Goal: Task Accomplishment & Management: Manage account settings

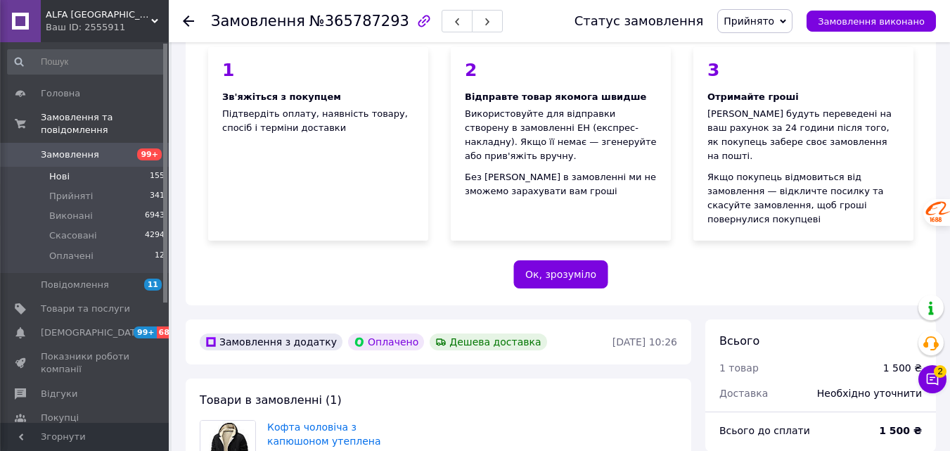
click at [62, 170] on span "Нові" at bounding box center [59, 176] width 20 height 13
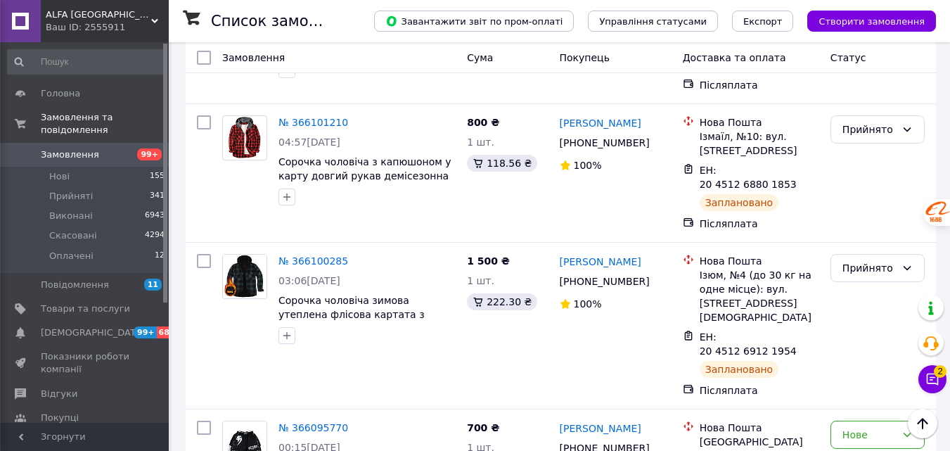
scroll to position [2320, 0]
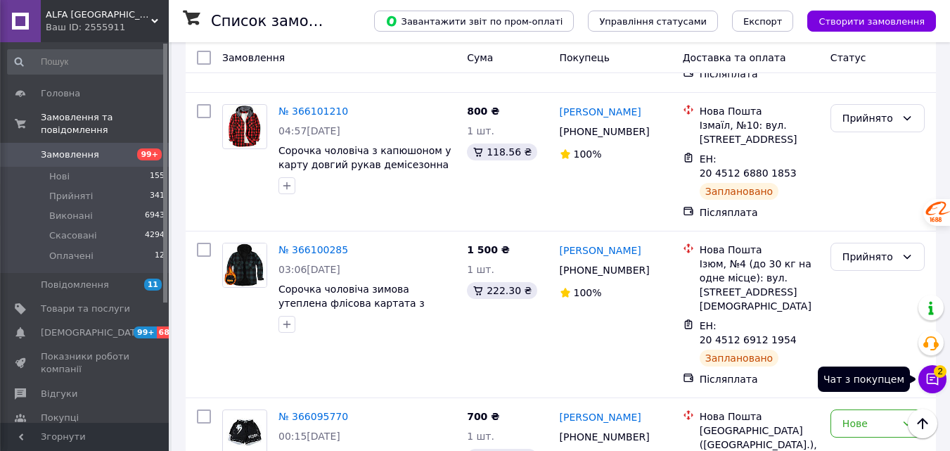
click at [932, 379] on icon at bounding box center [933, 379] width 12 height 12
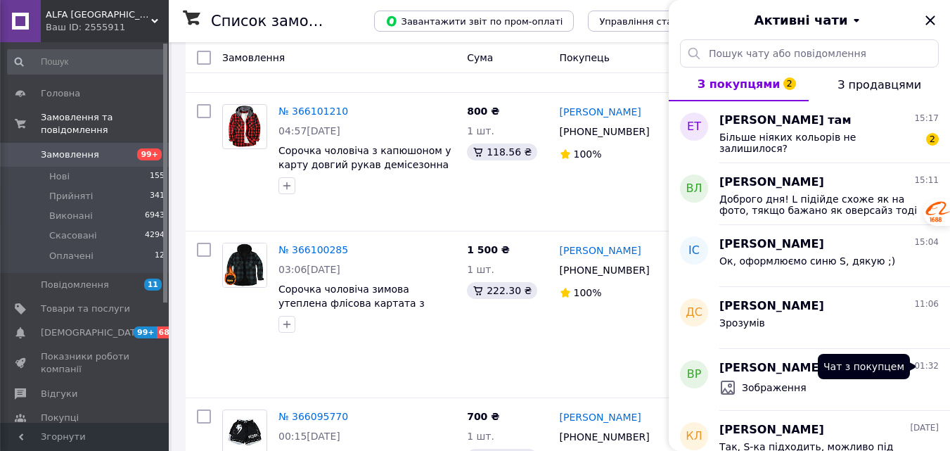
scroll to position [2250, 0]
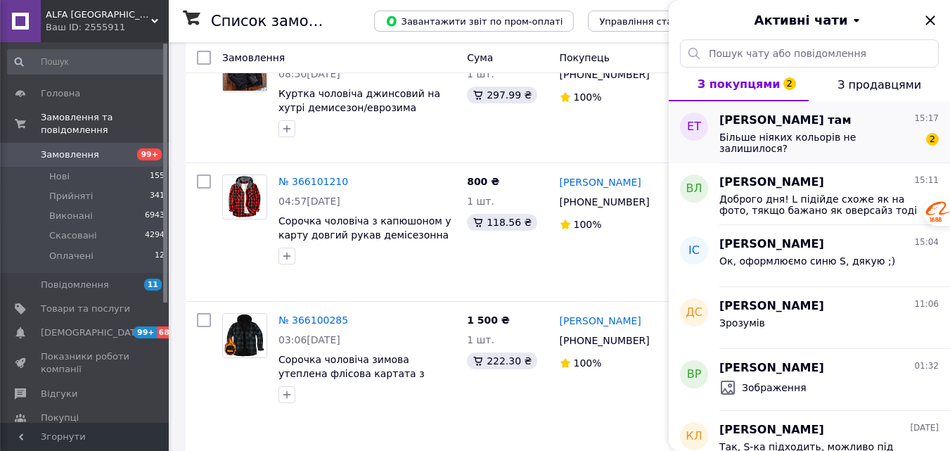
click at [840, 141] on span "Більше ніяких кольорів не залишилося?" at bounding box center [819, 142] width 200 height 23
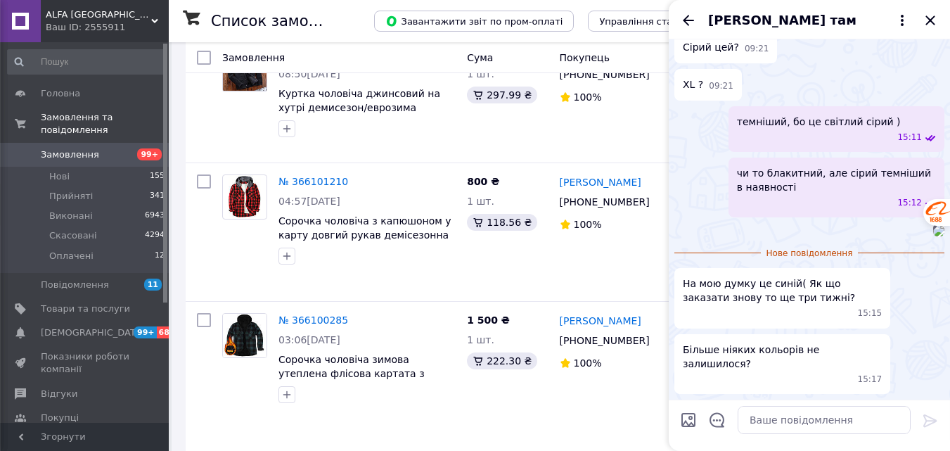
scroll to position [1961, 0]
click at [816, 427] on textarea at bounding box center [824, 420] width 173 height 28
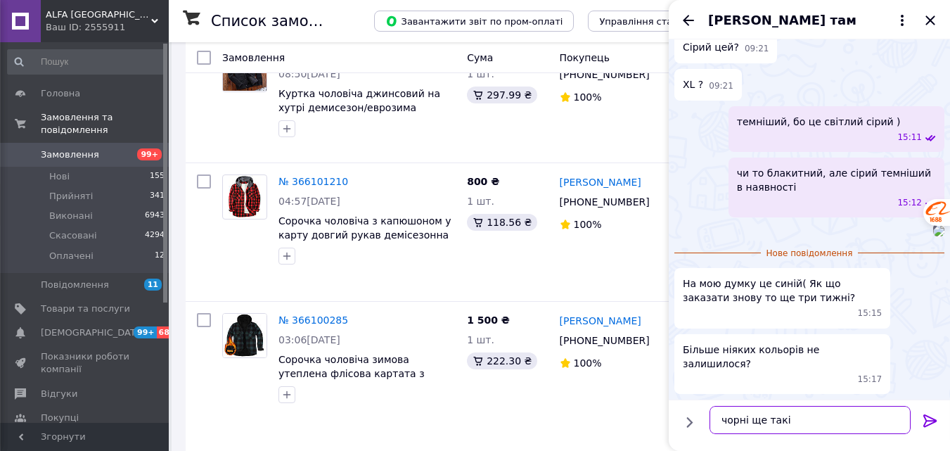
type textarea "чорні ще такі є"
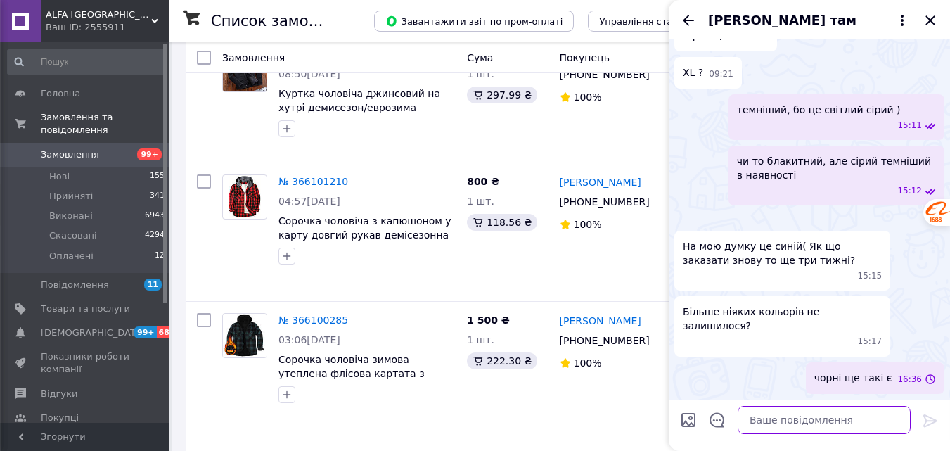
scroll to position [1973, 0]
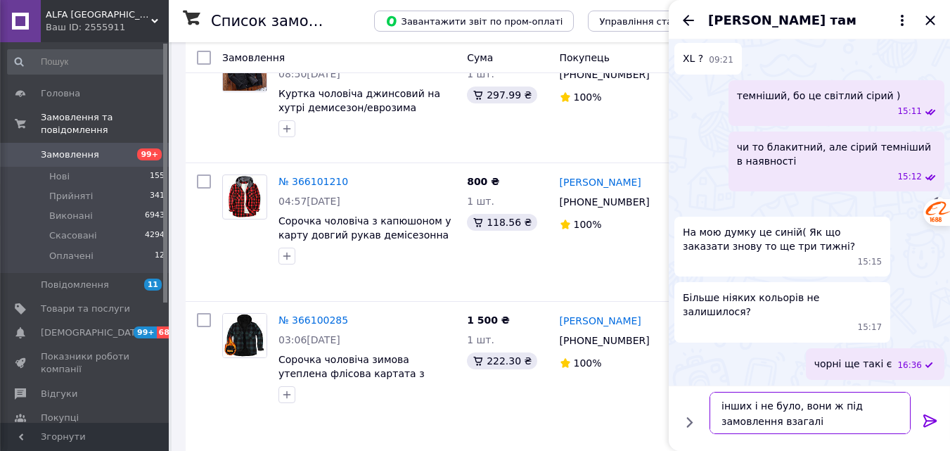
type textarea "інших і не було, вони ж під замовлення взагалі )"
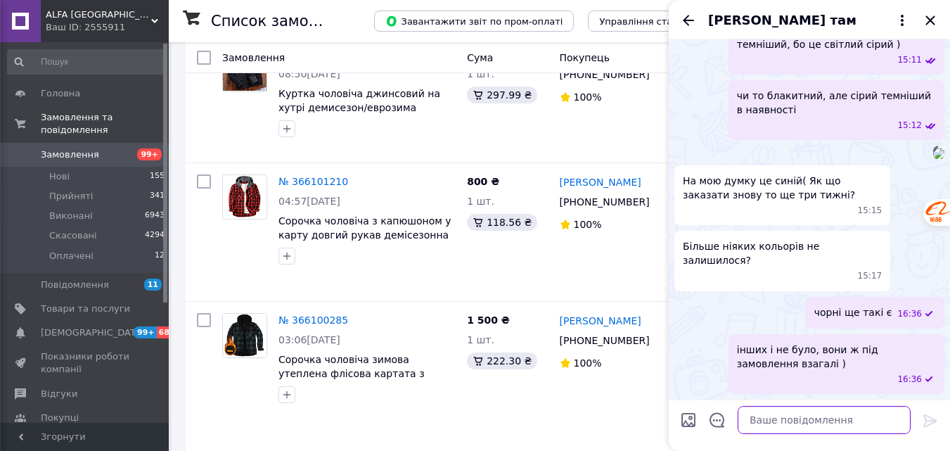
scroll to position [2038, 0]
click at [687, 17] on icon "Назад" at bounding box center [688, 20] width 11 height 11
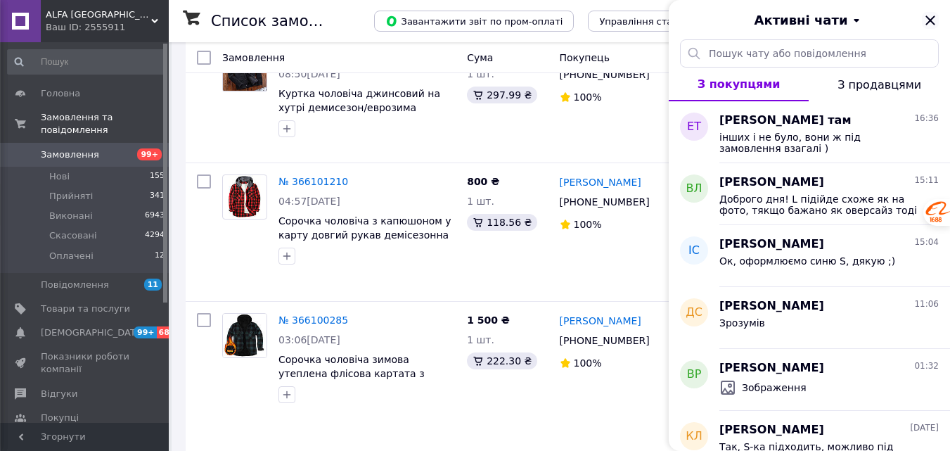
click at [928, 18] on icon "Закрити" at bounding box center [929, 19] width 9 height 9
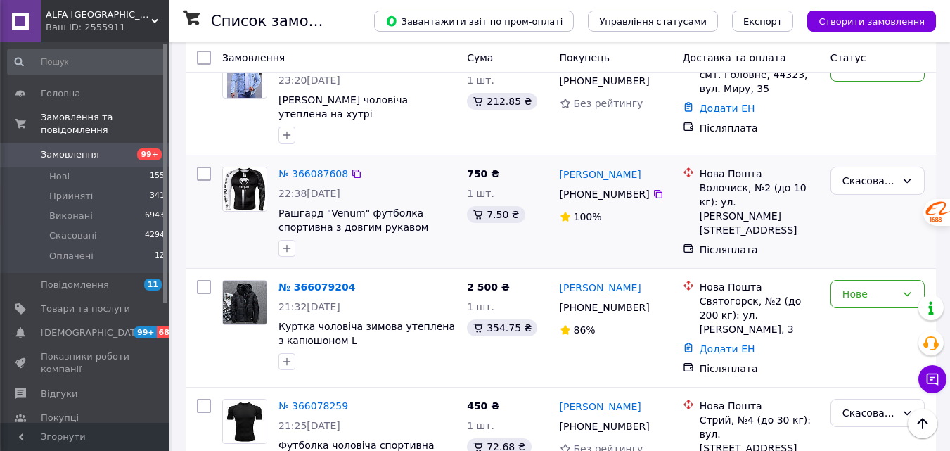
scroll to position [2883, 0]
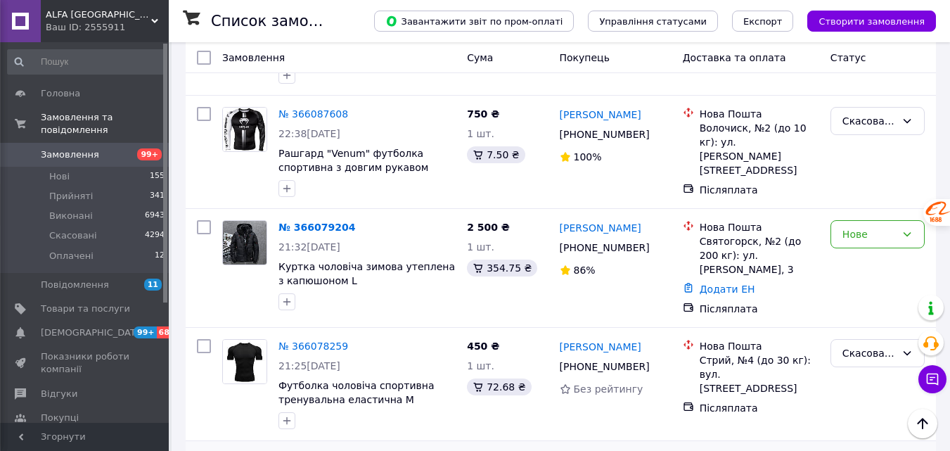
click at [303, 450] on link "№ 366075820" at bounding box center [316, 459] width 77 height 11
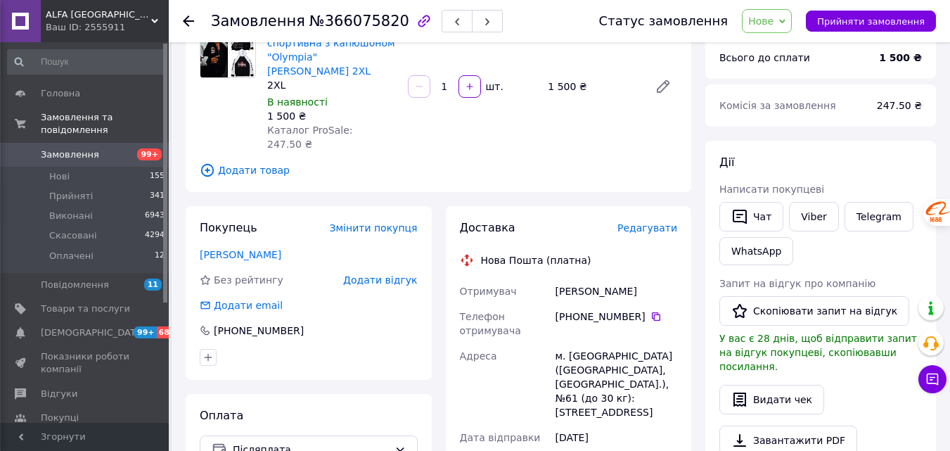
scroll to position [235, 0]
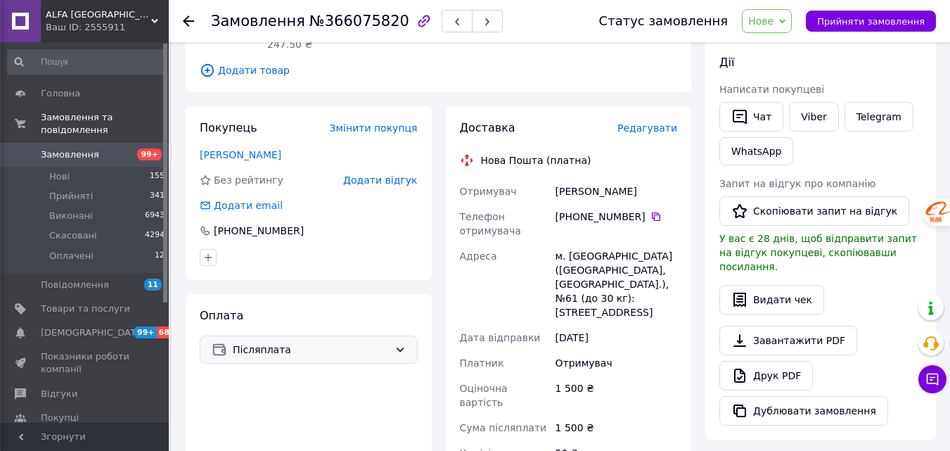
click at [335, 342] on span "Післяплата" at bounding box center [311, 349] width 156 height 15
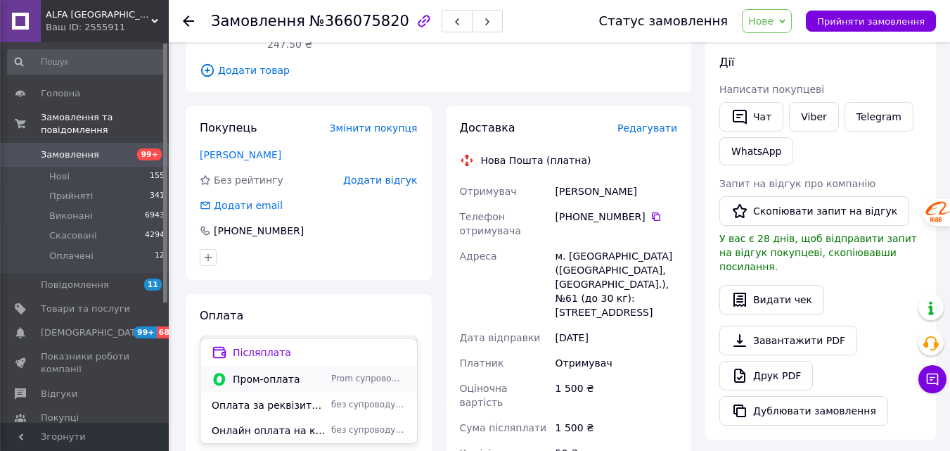
click at [280, 378] on span "Пром-оплата" at bounding box center [279, 379] width 93 height 14
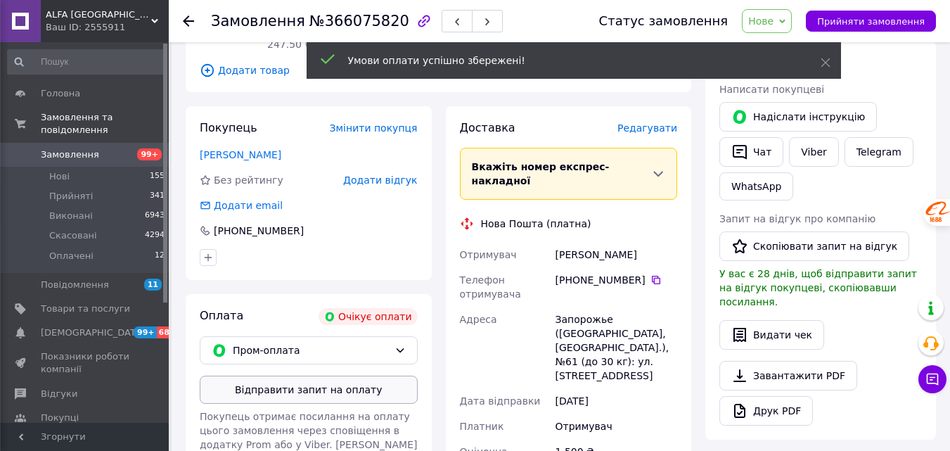
click at [329, 375] on button "Відправити запит на оплату" at bounding box center [309, 389] width 218 height 28
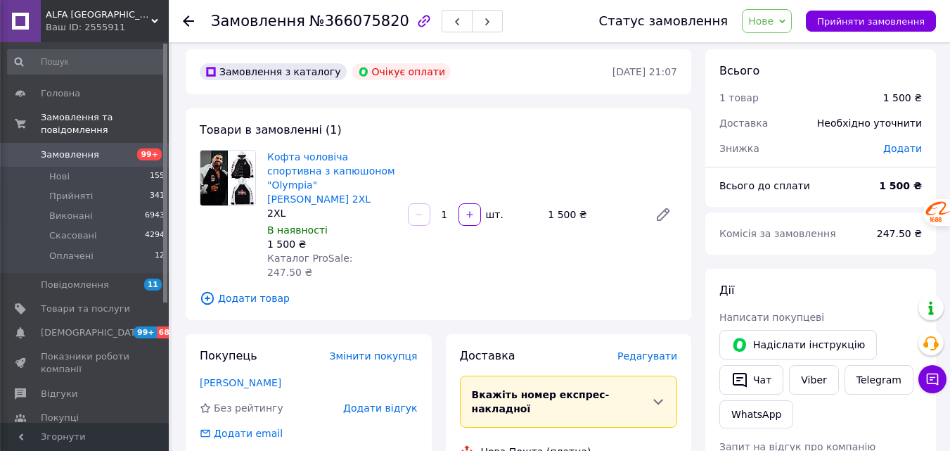
scroll to position [0, 0]
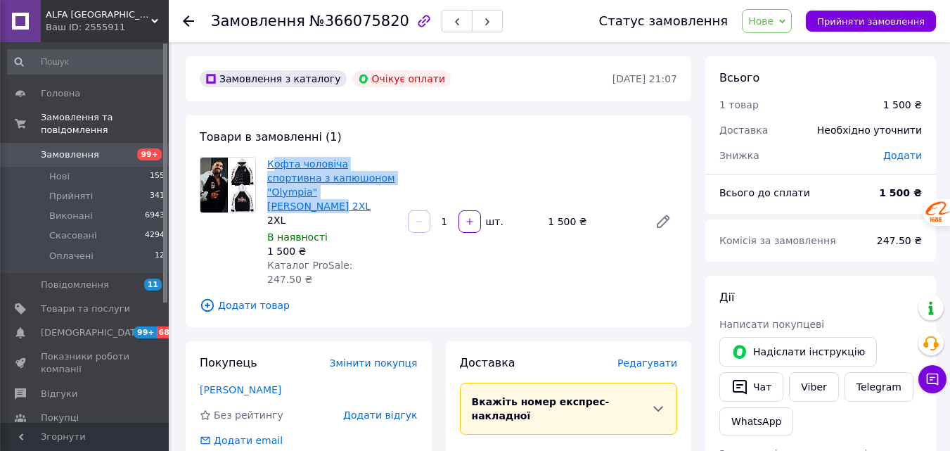
drag, startPoint x: 271, startPoint y: 155, endPoint x: 307, endPoint y: 195, distance: 53.8
click at [307, 195] on div "Кофта чоловіча спортивна з капюшоном "Olympia" [PERSON_NAME] 2XL 2XL В наявност…" at bounding box center [332, 221] width 141 height 135
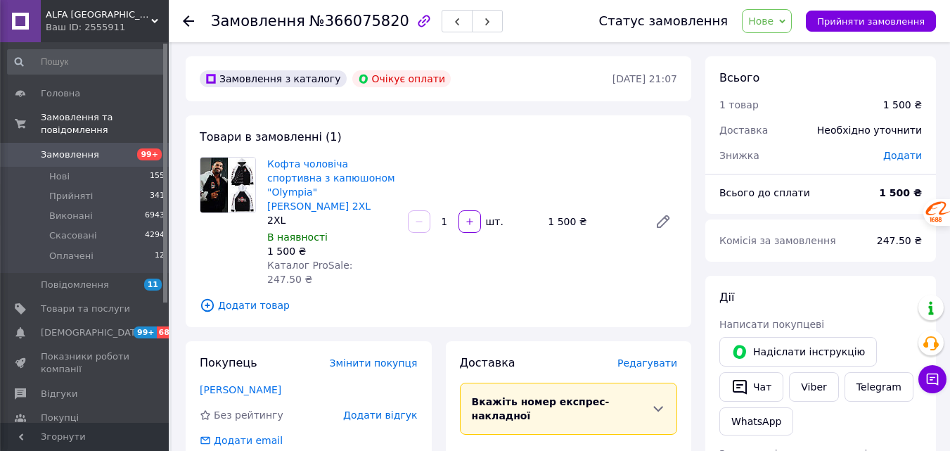
click at [498, 140] on div "Товари в замовленні (1) Кофта чоловіча спортивна з капюшоном "Olympia" [PERSON_…" at bounding box center [439, 221] width 506 height 212
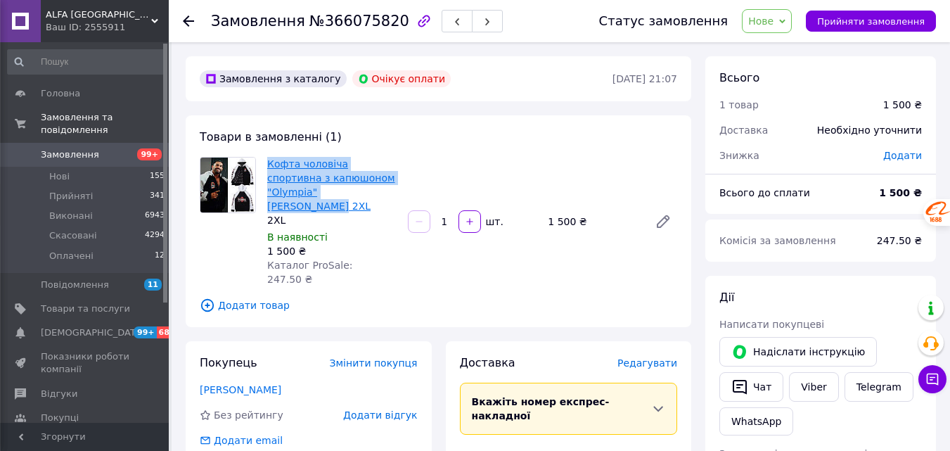
drag, startPoint x: 266, startPoint y: 148, endPoint x: 308, endPoint y: 194, distance: 62.2
click at [308, 194] on div "Товари в замовленні (1) Кофта чоловіча спортивна з капюшоном "Olympia" [PERSON_…" at bounding box center [439, 221] width 506 height 212
copy link "Кофта чоловіча спортивна з капюшоном "Olympia" [PERSON_NAME]"
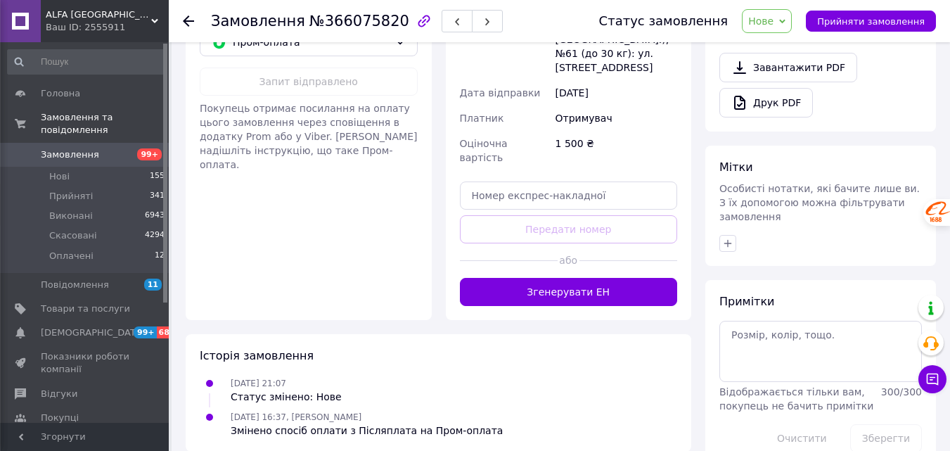
scroll to position [544, 0]
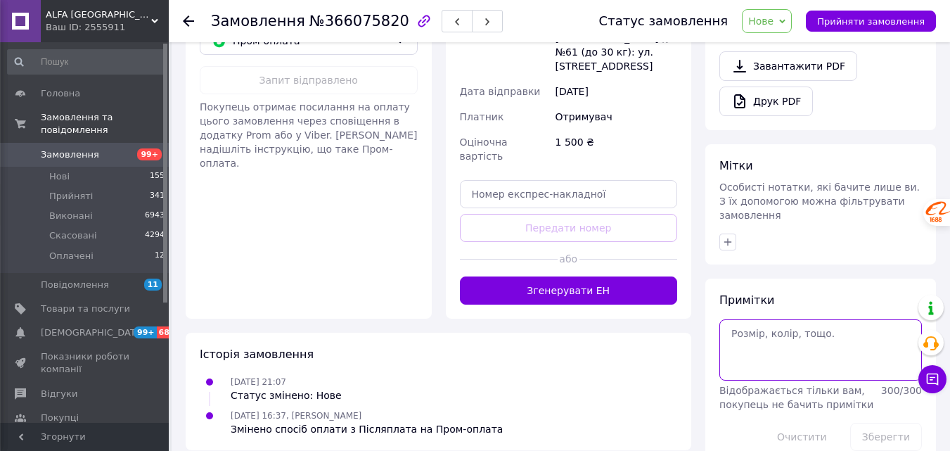
click at [759, 327] on textarea at bounding box center [820, 349] width 203 height 60
type textarea "недозвон 1"
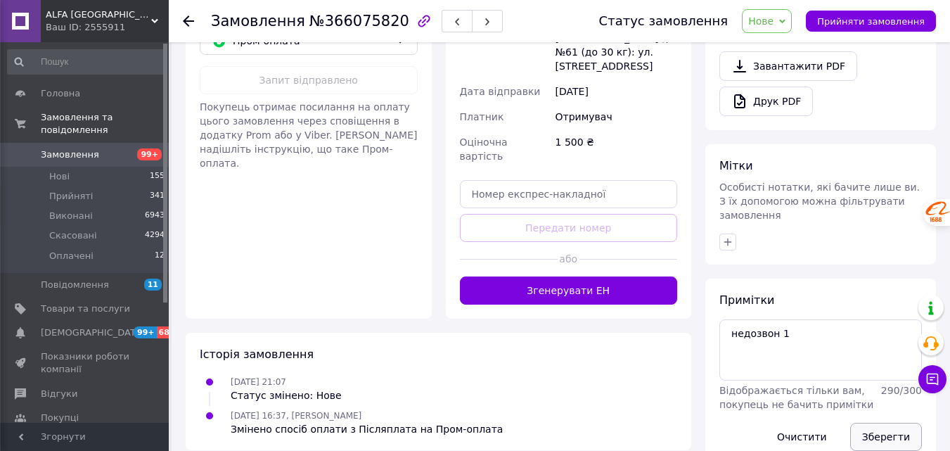
click at [873, 423] on button "Зберегти" at bounding box center [886, 437] width 72 height 28
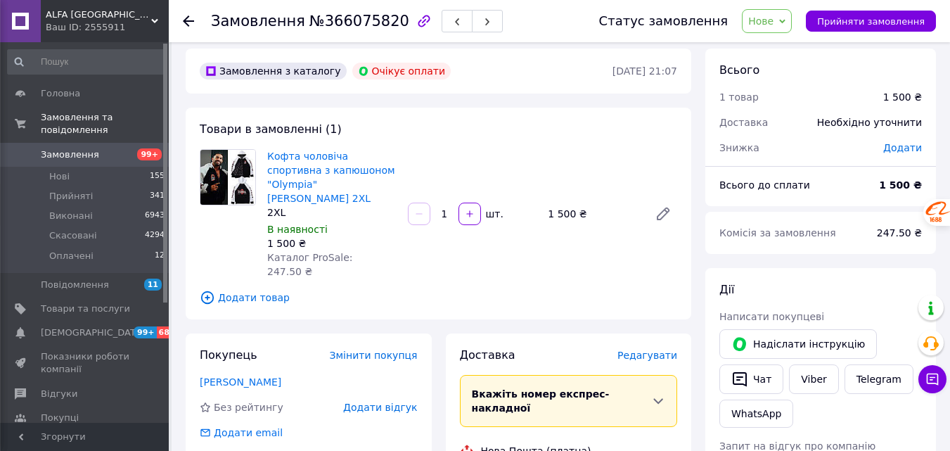
scroll to position [0, 0]
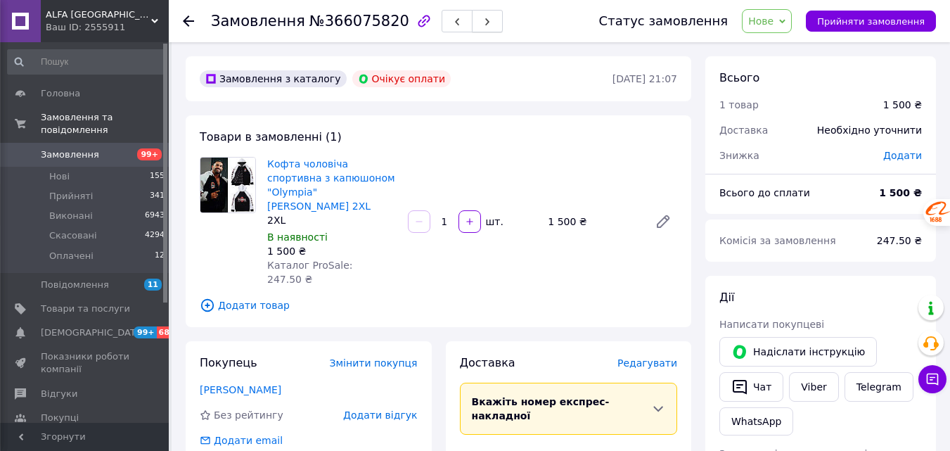
click at [483, 22] on icon "button" at bounding box center [487, 22] width 8 height 8
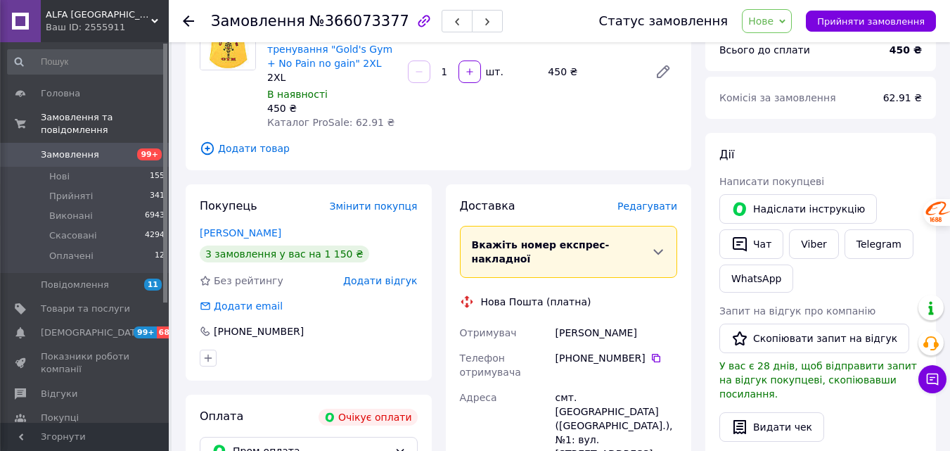
scroll to position [281, 0]
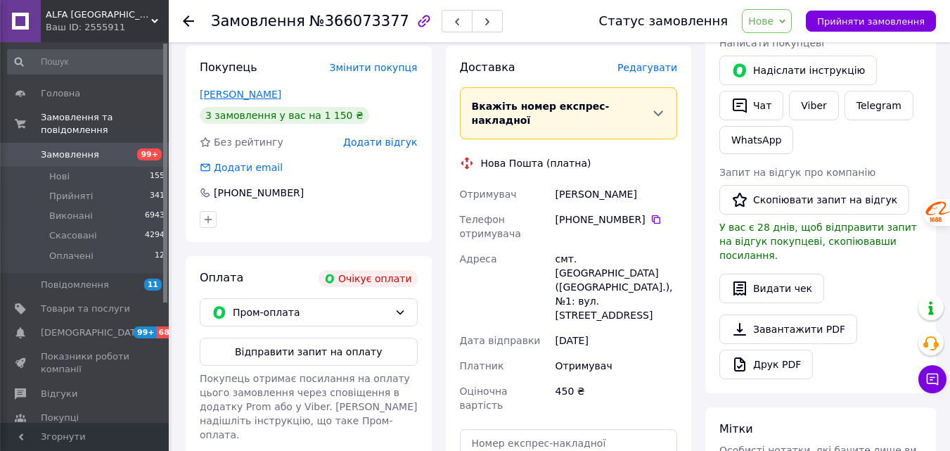
click at [220, 94] on link "[PERSON_NAME]" at bounding box center [241, 94] width 82 height 11
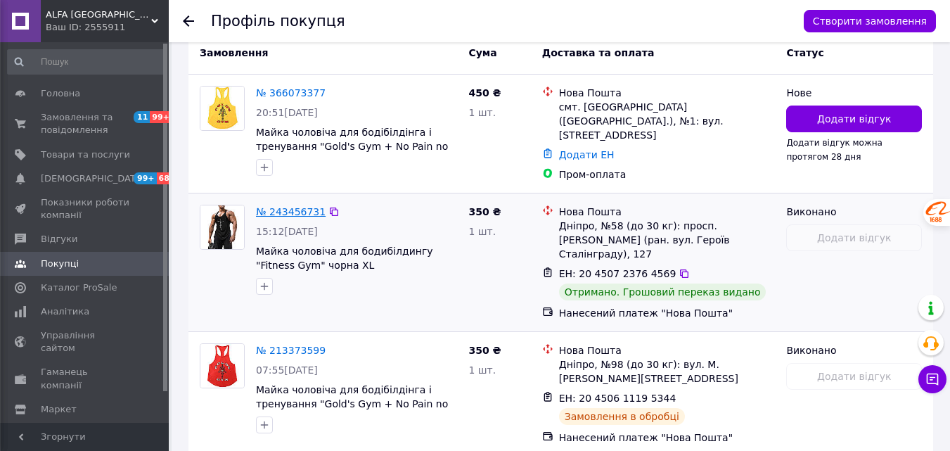
scroll to position [372, 0]
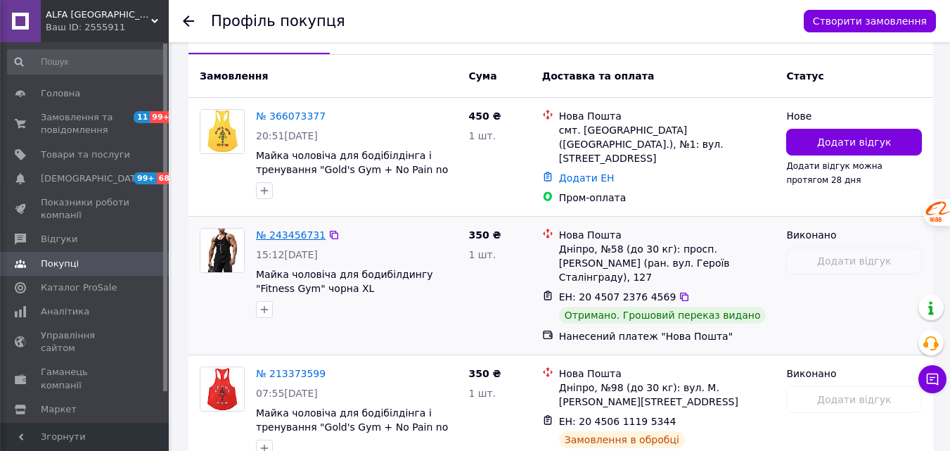
click at [300, 229] on link "№ 243456731" at bounding box center [291, 234] width 70 height 11
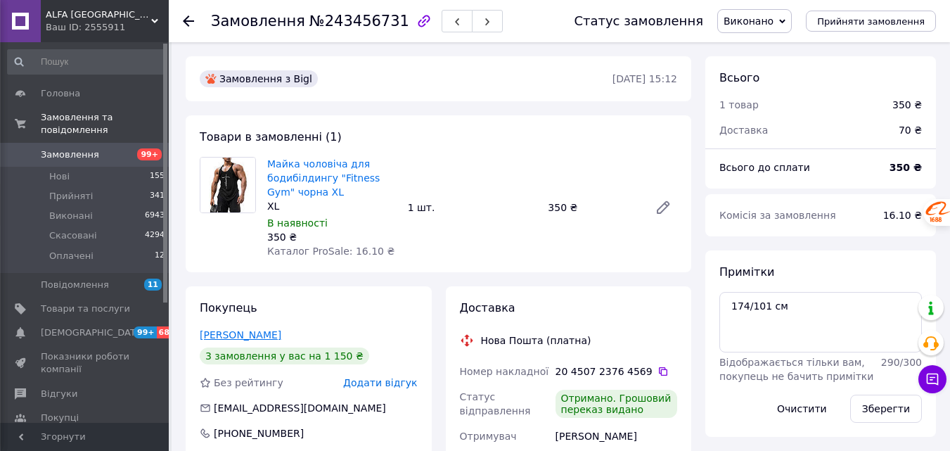
click at [257, 336] on link "[PERSON_NAME]" at bounding box center [241, 334] width 82 height 11
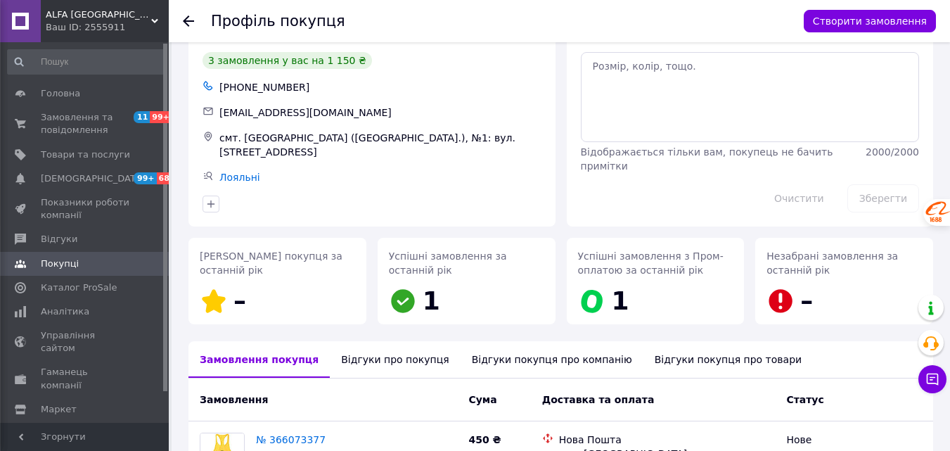
scroll to position [211, 0]
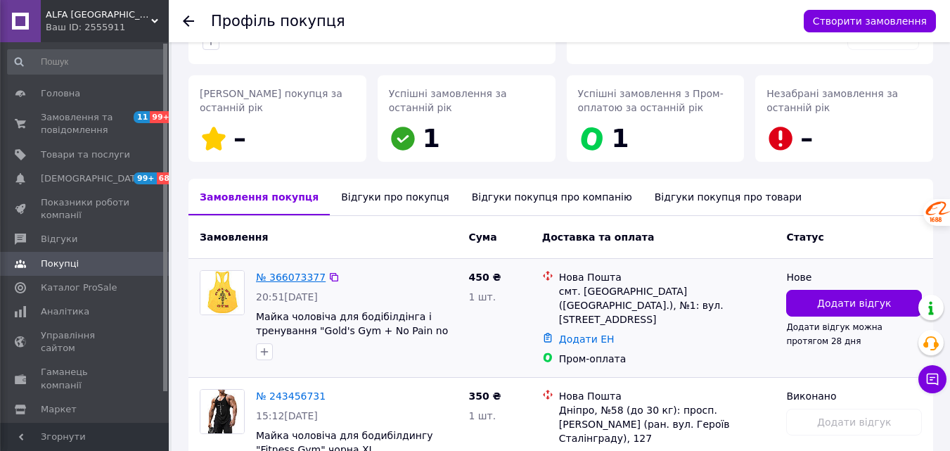
click at [293, 271] on link "№ 366073377" at bounding box center [291, 276] width 70 height 11
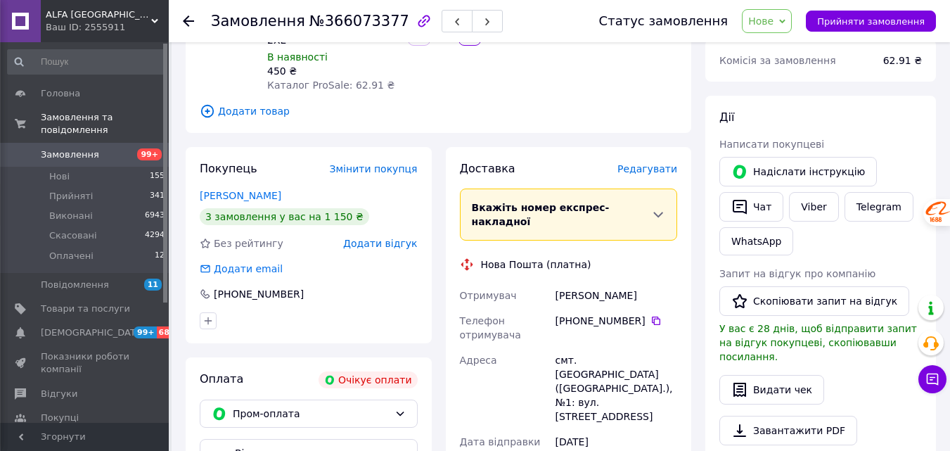
scroll to position [281, 0]
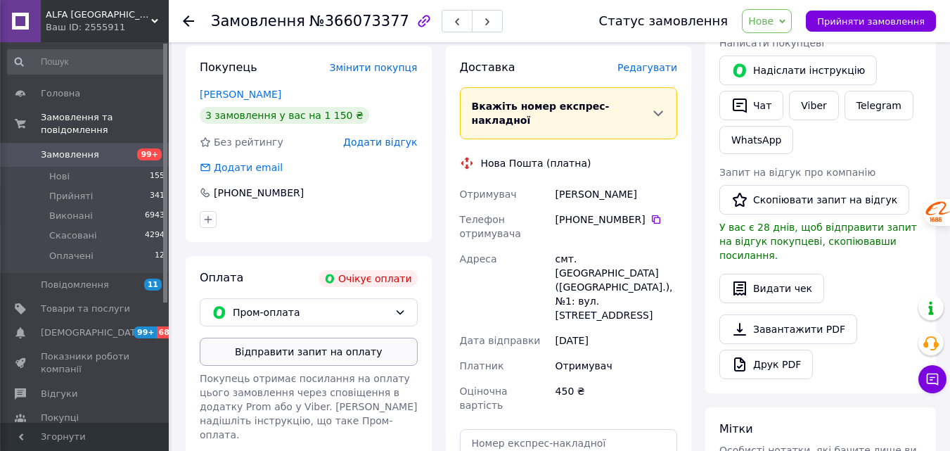
click at [368, 349] on button "Відправити запит на оплату" at bounding box center [309, 352] width 218 height 28
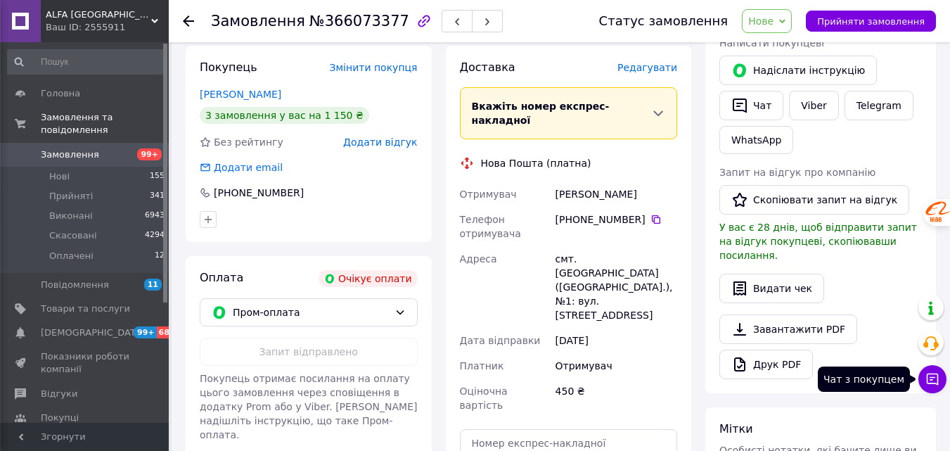
click at [935, 383] on icon at bounding box center [932, 379] width 14 height 14
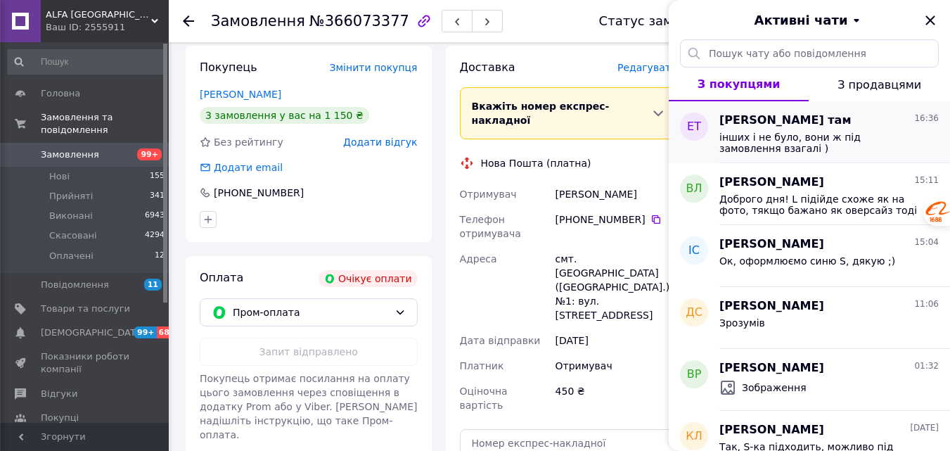
click at [815, 144] on span "інших і не було, вони ж під замовлення взагалі )" at bounding box center [819, 142] width 200 height 23
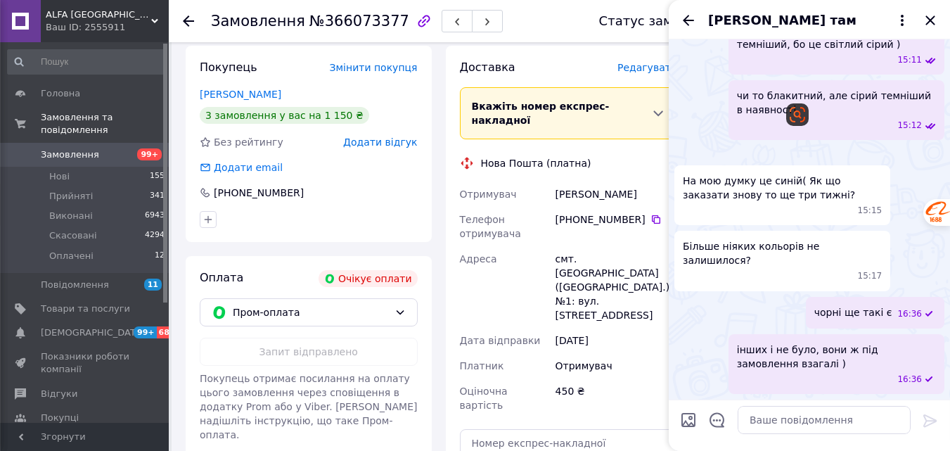
scroll to position [2038, 0]
click at [825, 419] on textarea at bounding box center [824, 420] width 173 height 28
type textarea "б"
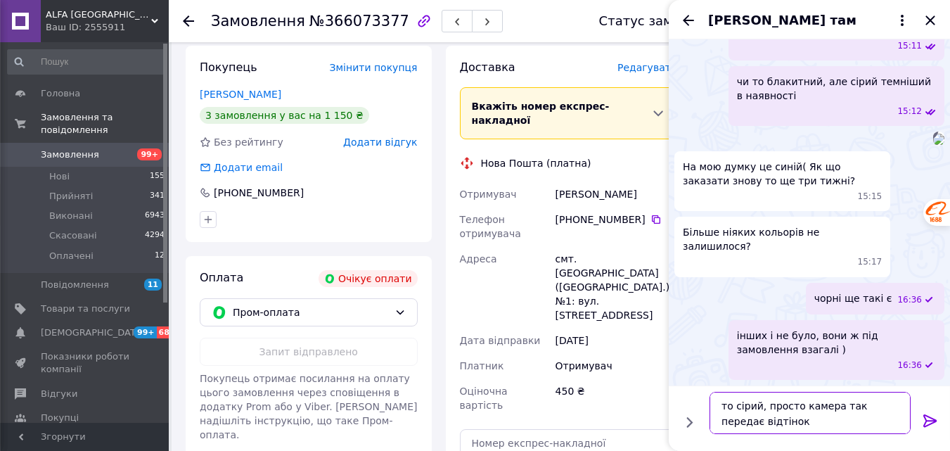
click at [830, 408] on textarea "то сірий, просто камера так передає відтінок" at bounding box center [809, 413] width 201 height 42
click at [806, 427] on textarea "то сірий, просто камера телефону так передає відтінок" at bounding box center [809, 413] width 201 height 42
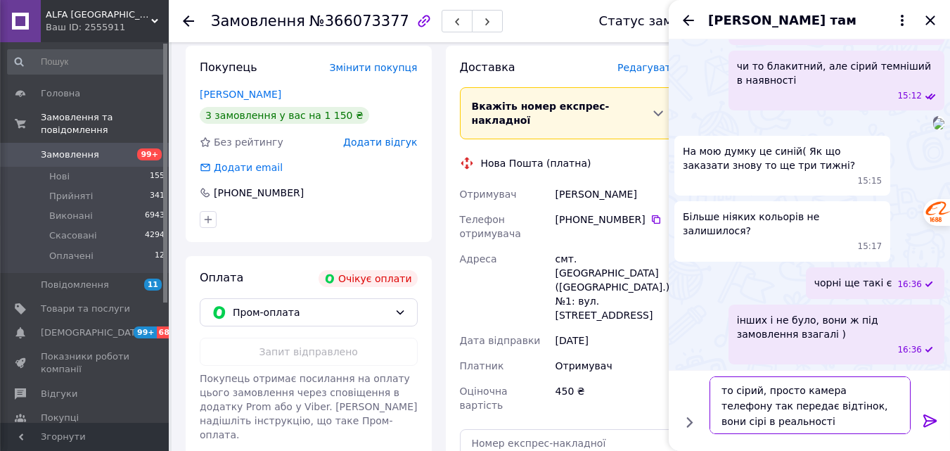
scroll to position [1, 0]
type textarea "то сірий, просто камера телефону так передає відтінок, вони сірі в реальності т…"
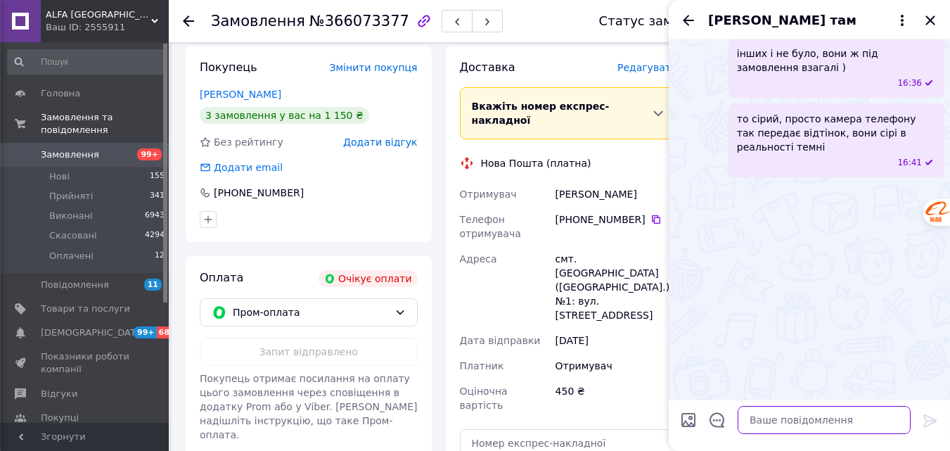
scroll to position [2247, 0]
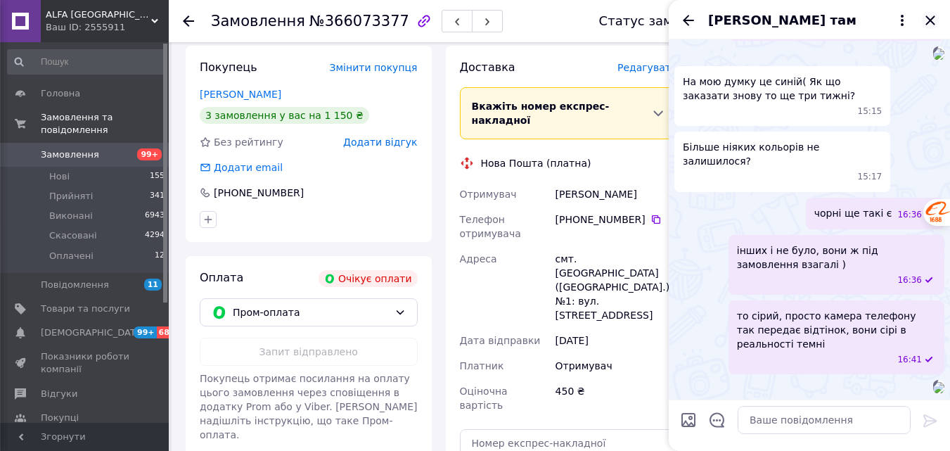
click at [927, 17] on icon "Закрити" at bounding box center [929, 19] width 9 height 9
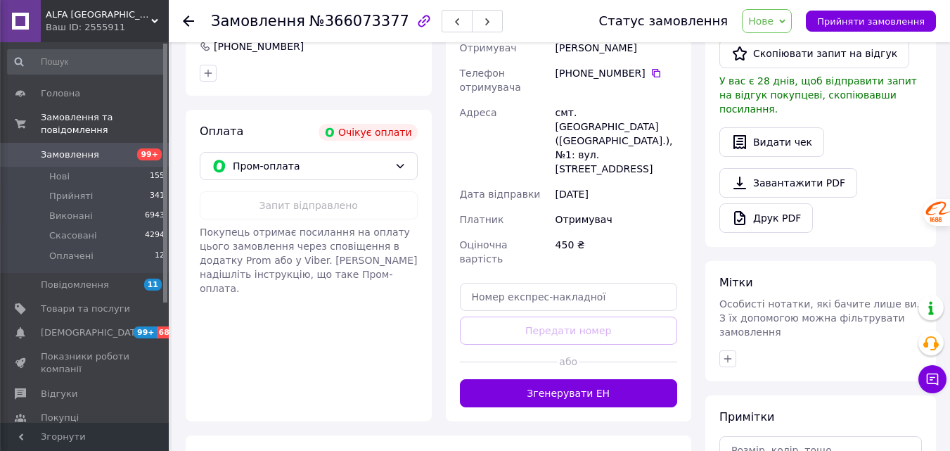
scroll to position [492, 0]
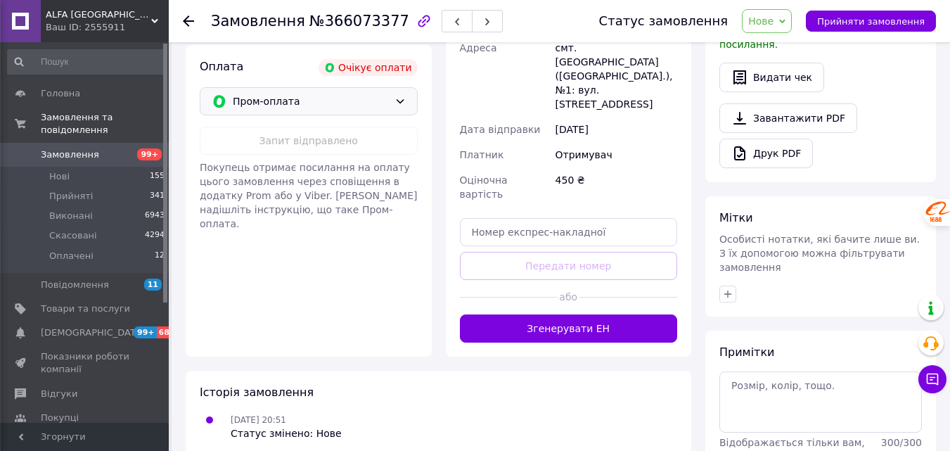
click at [306, 99] on span "Пром-оплата" at bounding box center [311, 101] width 156 height 15
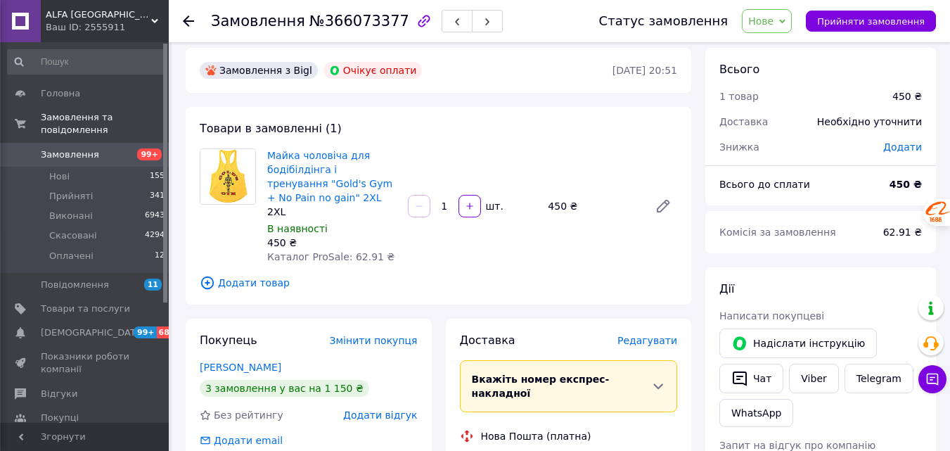
scroll to position [0, 0]
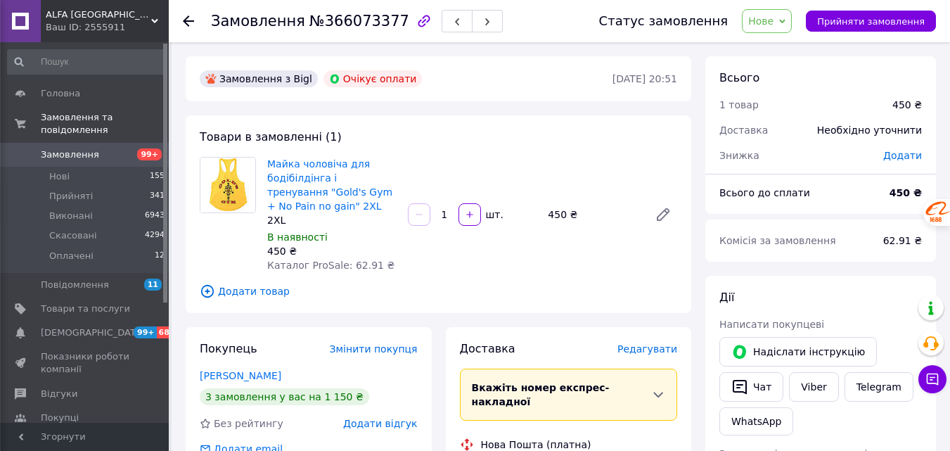
click at [529, 83] on div "Замовлення з [PERSON_NAME] оплати" at bounding box center [405, 79] width 416 height 23
click at [58, 170] on span "Нові" at bounding box center [59, 176] width 20 height 13
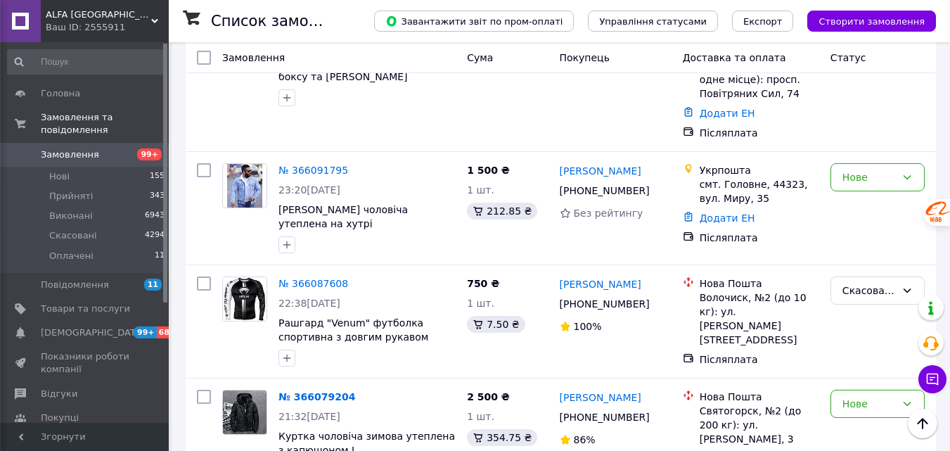
scroll to position [2813, 0]
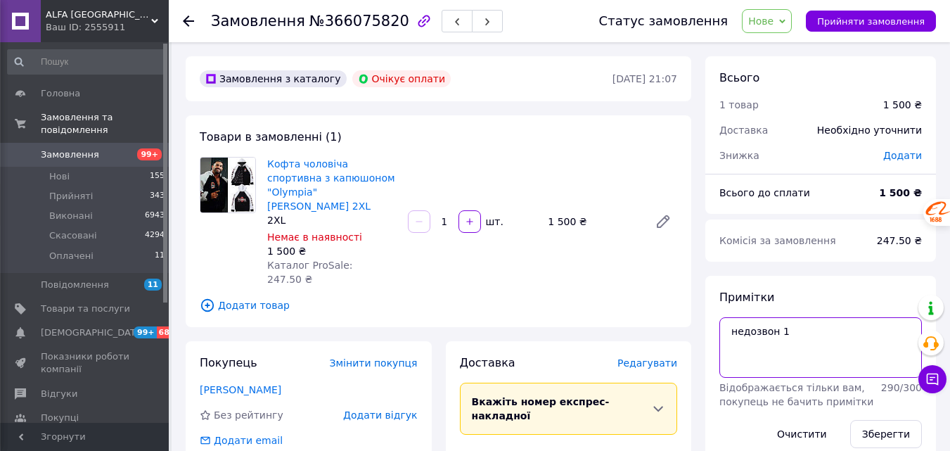
click at [831, 345] on textarea "недозвон 1" at bounding box center [820, 347] width 203 height 60
drag, startPoint x: 807, startPoint y: 333, endPoint x: 811, endPoint y: 346, distance: 13.3
click at [809, 333] on textarea "недозвон 1 180-=190/100+" at bounding box center [820, 347] width 203 height 60
type textarea "недозвон [PHONE_NUMBER]/100+"
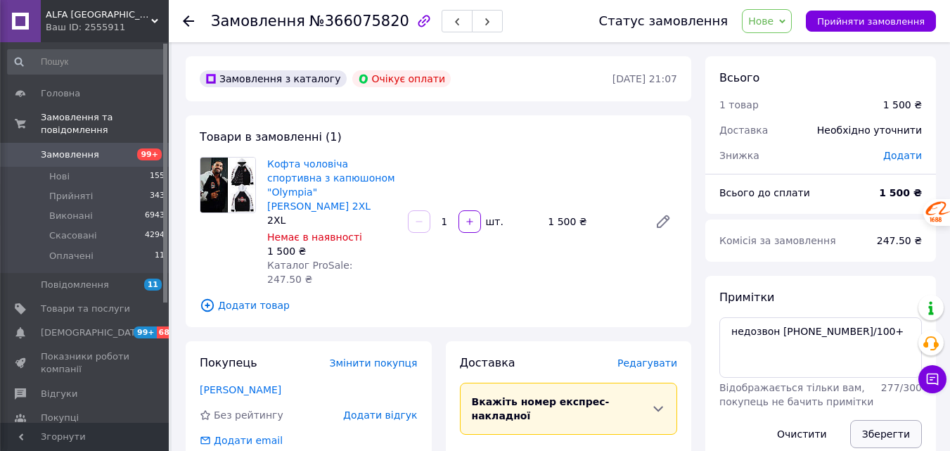
click at [882, 432] on button "Зберегти" at bounding box center [886, 434] width 72 height 28
click at [61, 170] on span "Нові" at bounding box center [59, 176] width 20 height 13
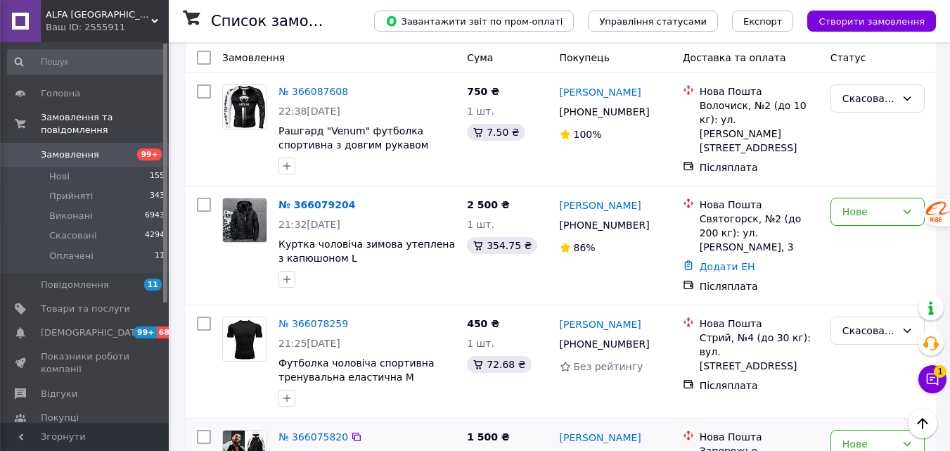
scroll to position [2883, 0]
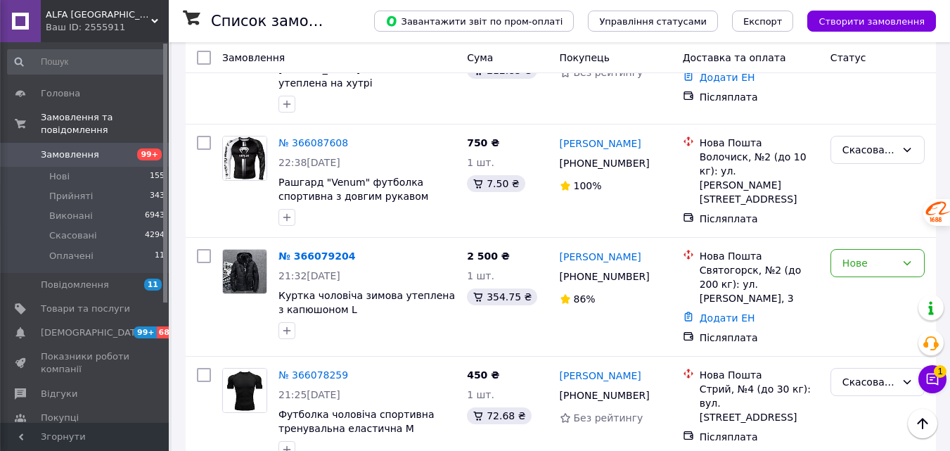
click at [872, 226] on li "Скасовано" at bounding box center [877, 227] width 93 height 25
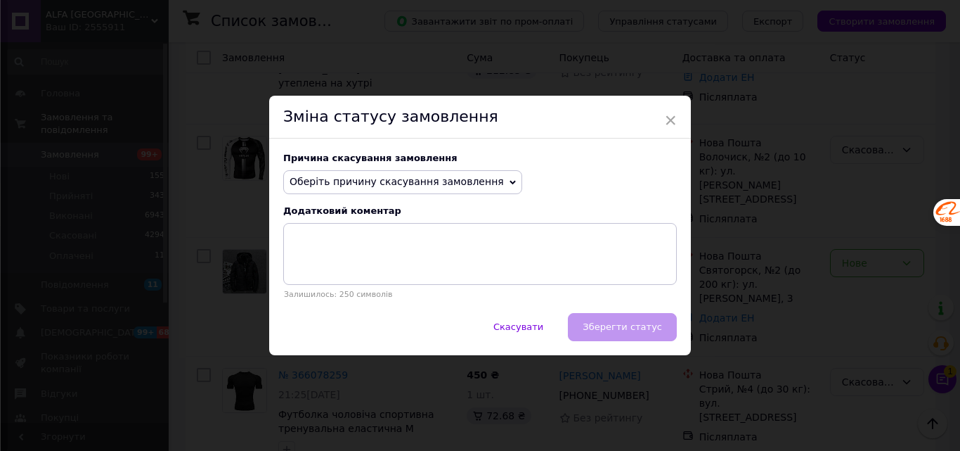
click at [446, 189] on span "Оберіть причину скасування замовлення" at bounding box center [402, 182] width 239 height 24
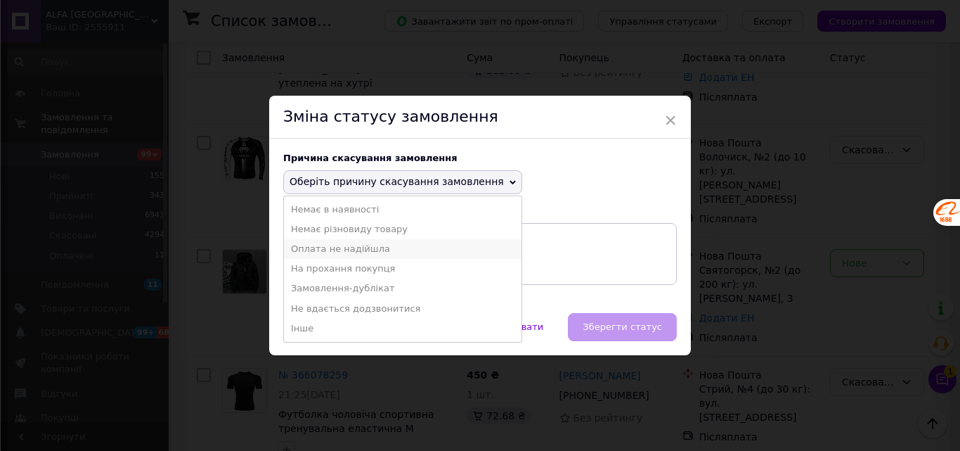
click at [348, 247] on li "Оплата не надійшла" at bounding box center [403, 249] width 238 height 20
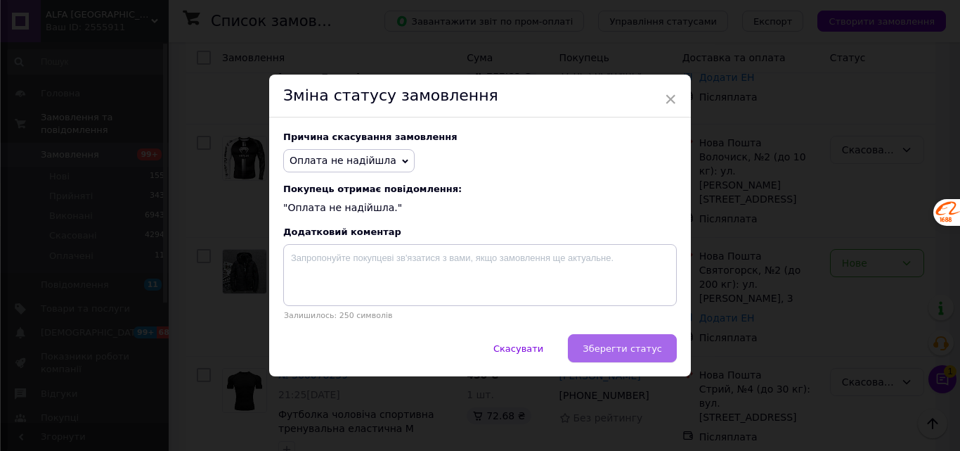
click at [640, 342] on button "Зберегти статус" at bounding box center [622, 348] width 109 height 28
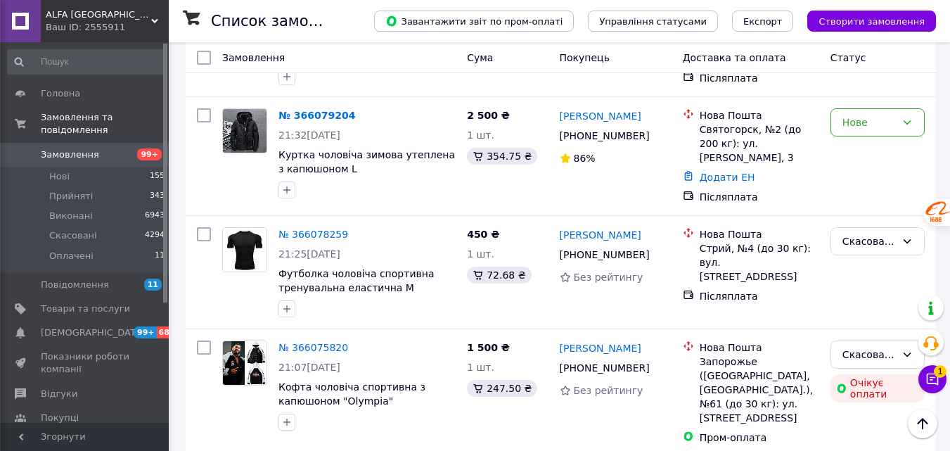
scroll to position [2953, 0]
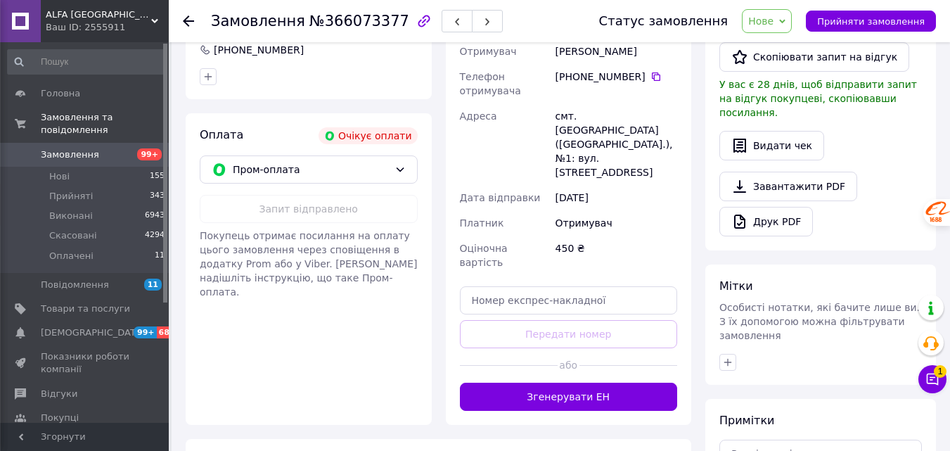
scroll to position [263, 0]
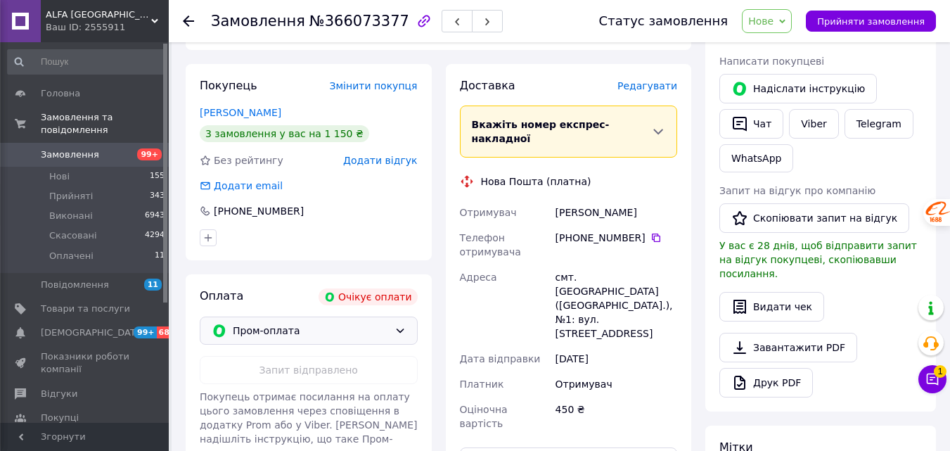
click at [368, 330] on span "Пром-оплата" at bounding box center [311, 330] width 156 height 15
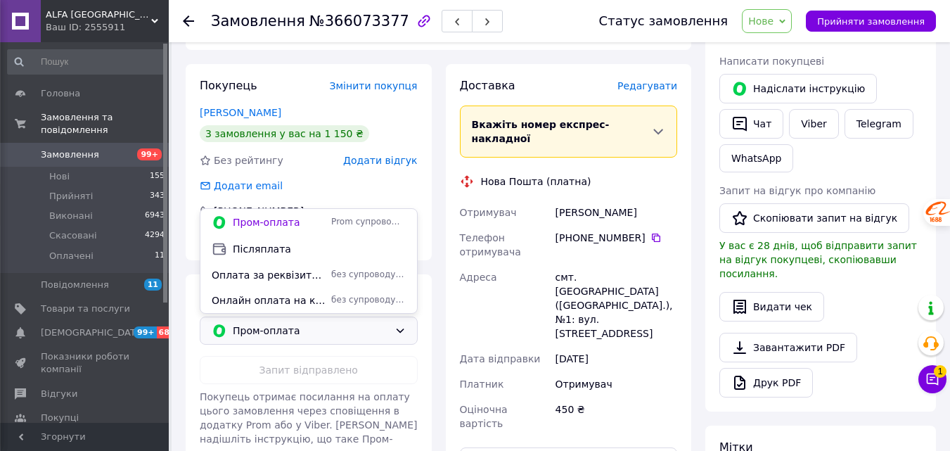
click at [273, 250] on span "Післяплата" at bounding box center [319, 249] width 173 height 14
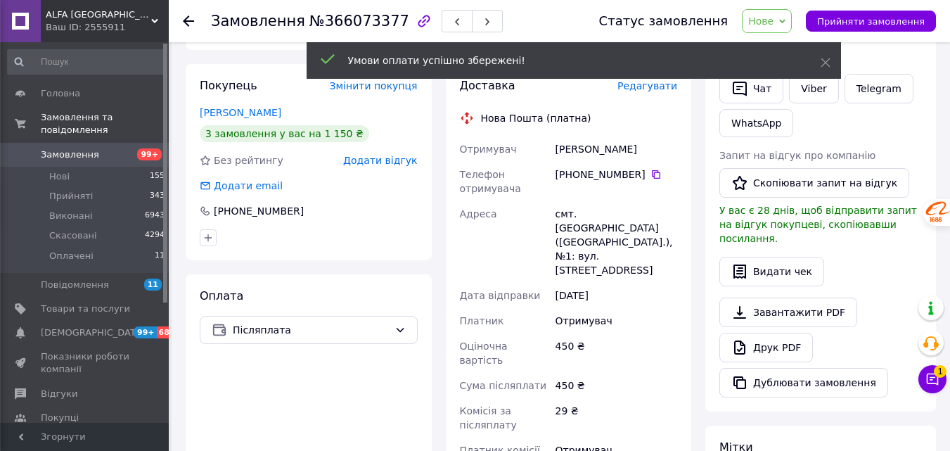
click at [785, 11] on span "Нове" at bounding box center [767, 21] width 50 height 24
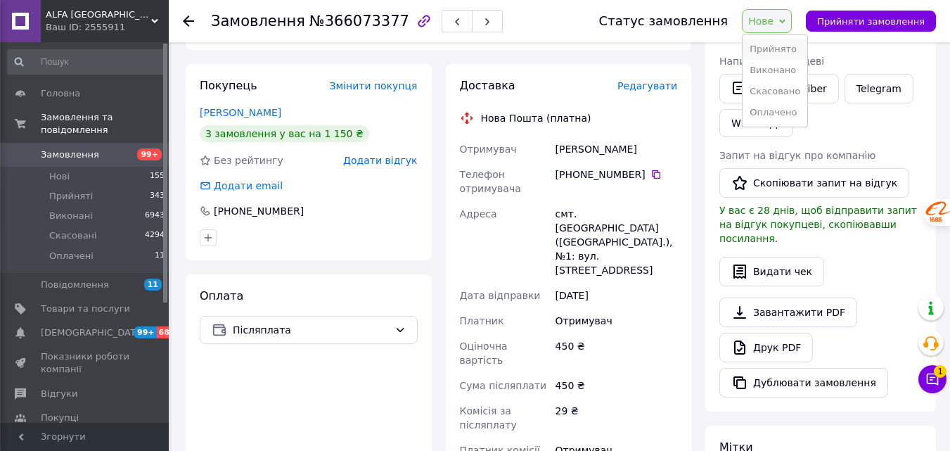
click at [801, 48] on li "Прийнято" at bounding box center [775, 49] width 65 height 21
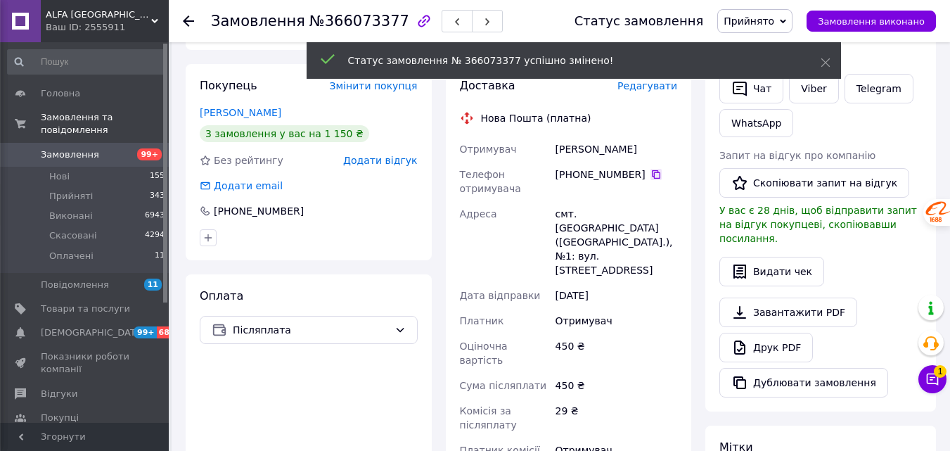
click at [650, 174] on icon at bounding box center [655, 174] width 11 height 11
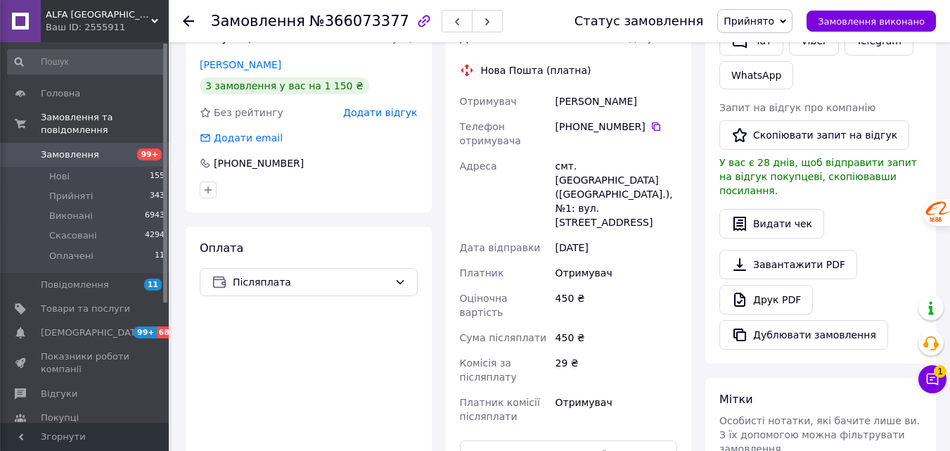
scroll to position [333, 0]
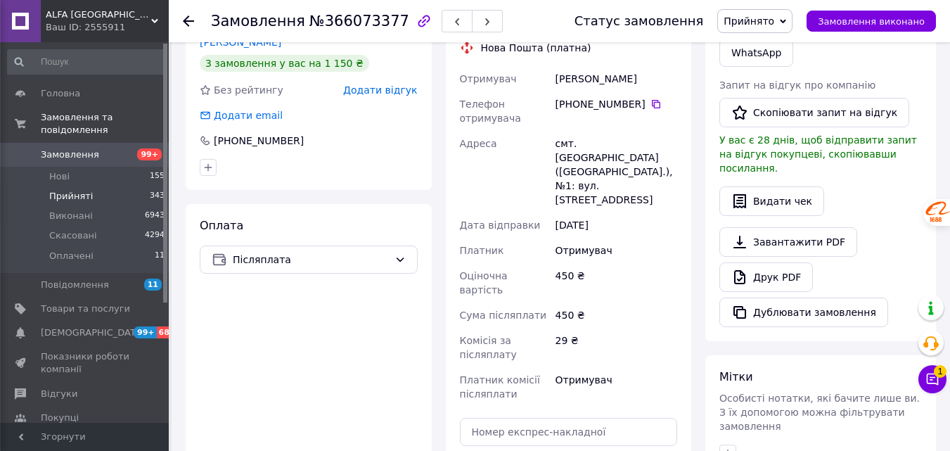
click at [70, 190] on span "Прийняті" at bounding box center [71, 196] width 44 height 13
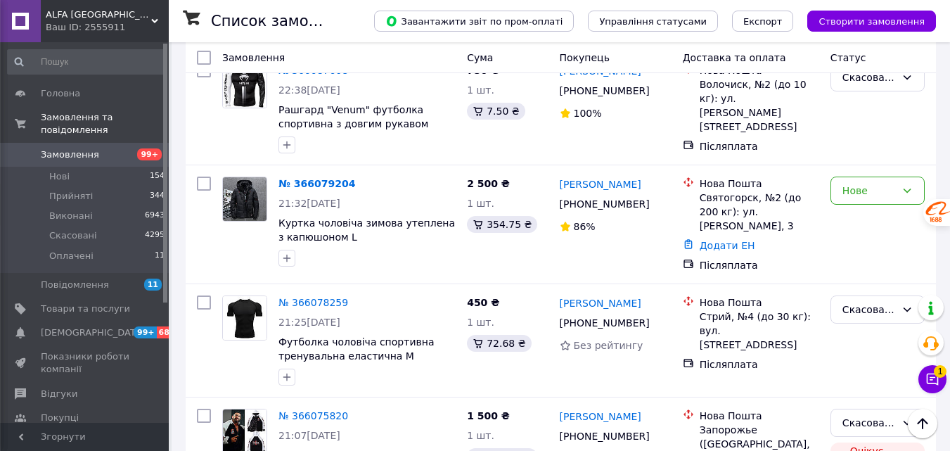
scroll to position [3094, 0]
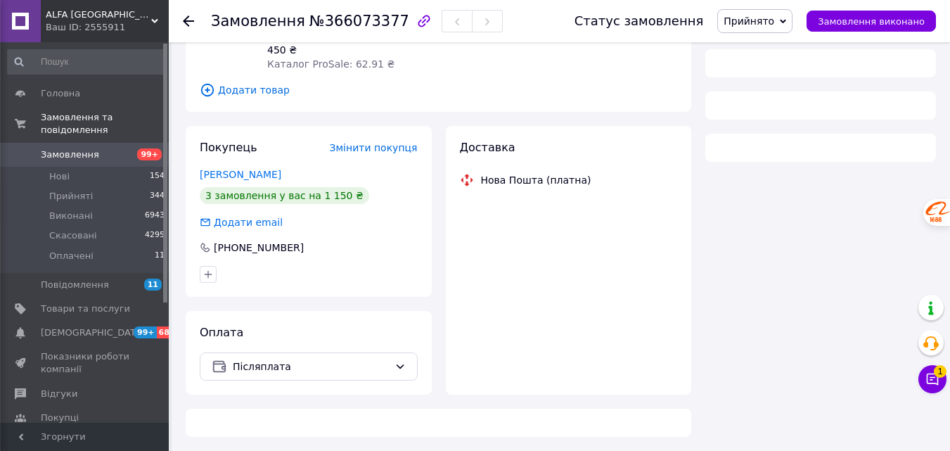
scroll to position [453, 0]
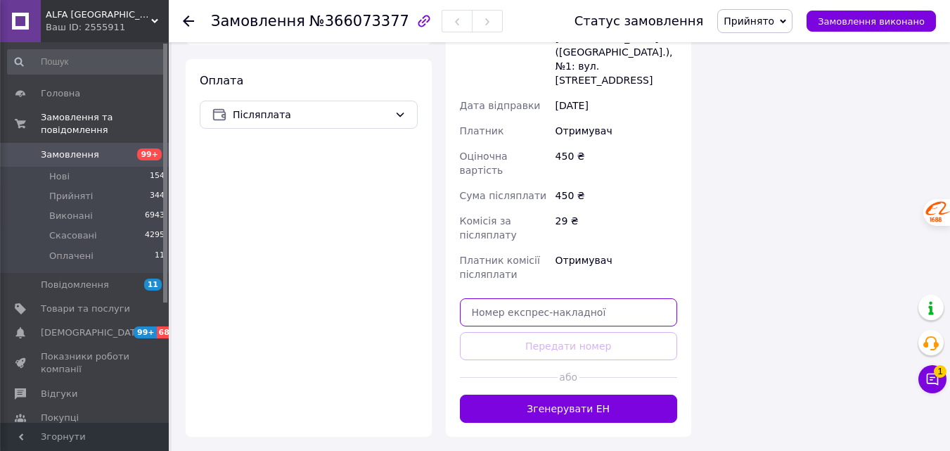
click at [575, 298] on input "text" at bounding box center [569, 312] width 218 height 28
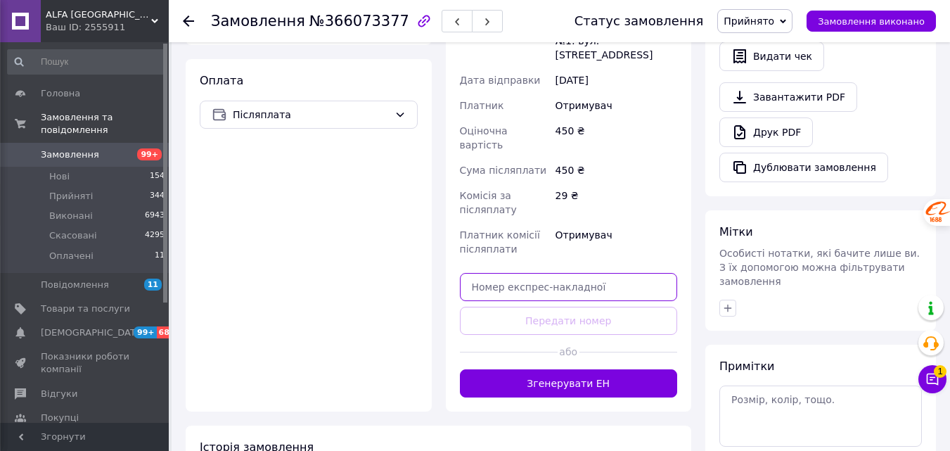
paste input "20451269202814"
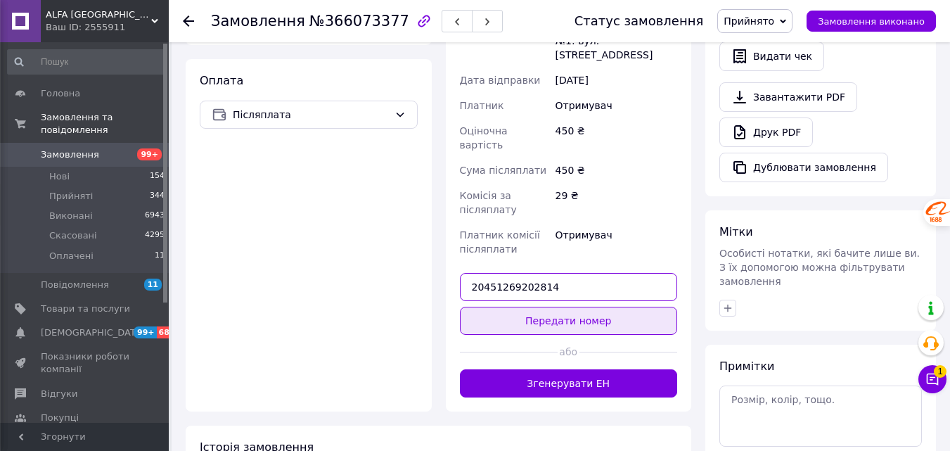
type input "20451269202814"
click at [563, 307] on button "Передати номер" at bounding box center [569, 321] width 218 height 28
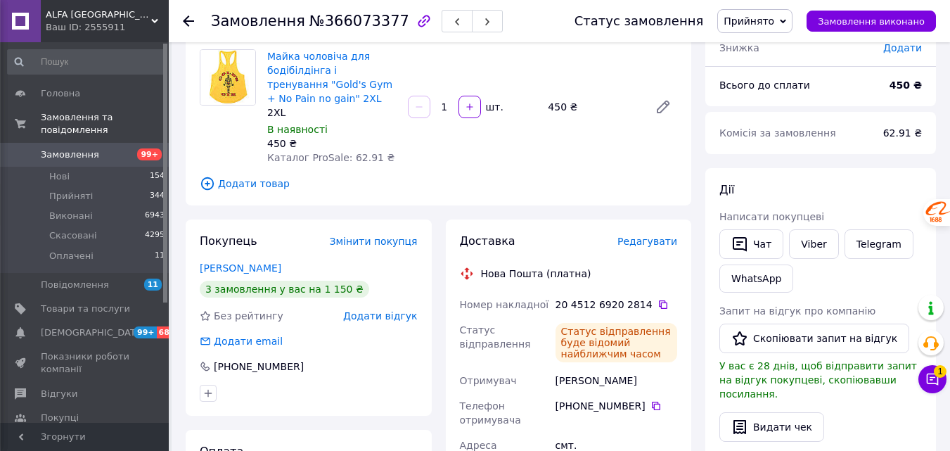
scroll to position [56, 0]
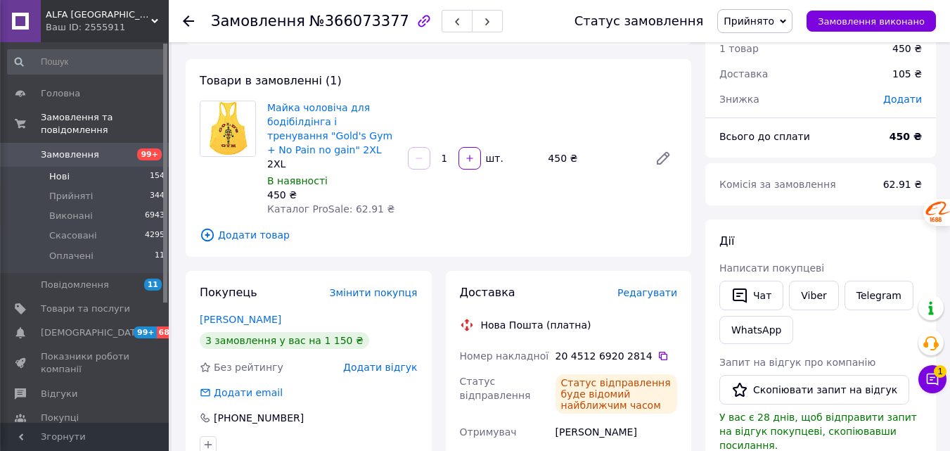
click at [57, 170] on span "Нові" at bounding box center [59, 176] width 20 height 13
